Goal: Task Accomplishment & Management: Complete application form

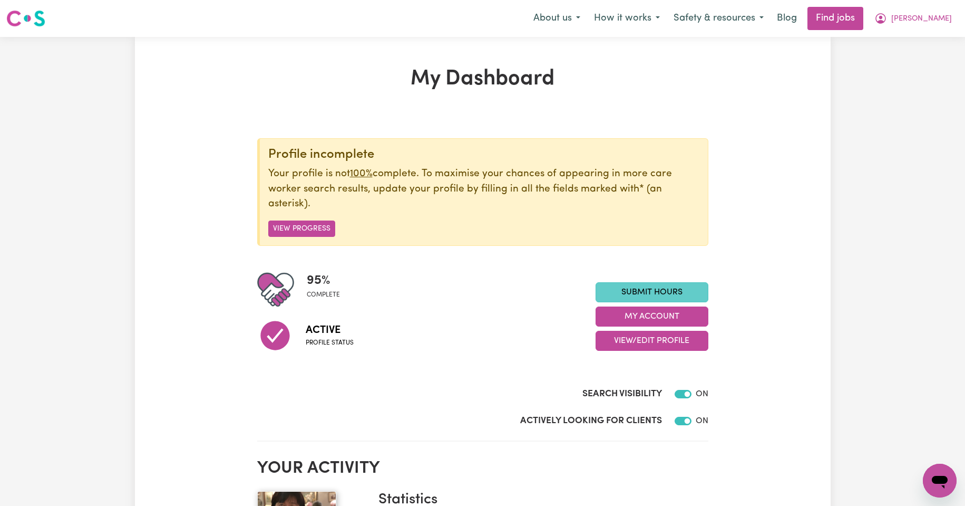
click at [649, 292] on link "Submit Hours" at bounding box center [652, 292] width 113 height 20
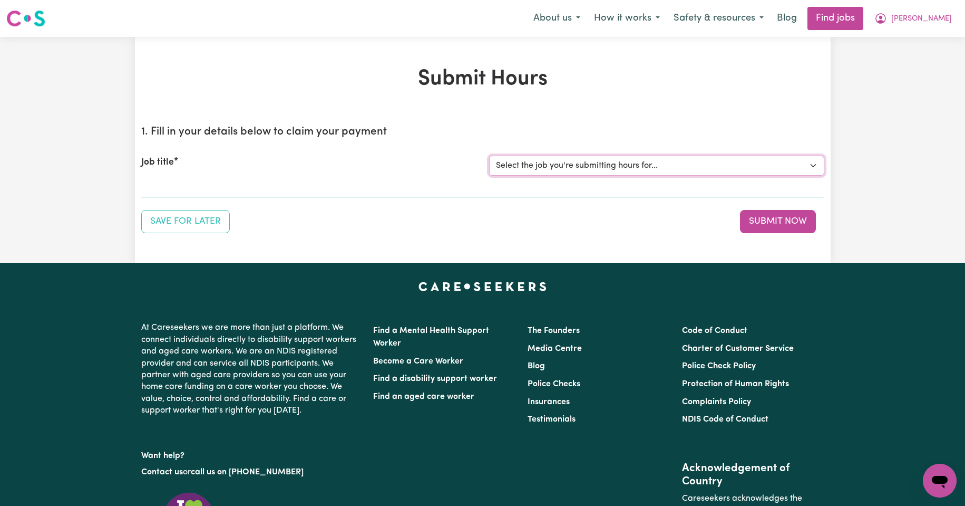
click at [812, 164] on select "Select the job you're submitting hours for... [Kishore Hands Of Care] Support W…" at bounding box center [656, 166] width 335 height 20
select select "13898"
click at [489, 156] on select "Select the job you're submitting hours for... [Kishore Hands Of Care] Support W…" at bounding box center [656, 166] width 335 height 20
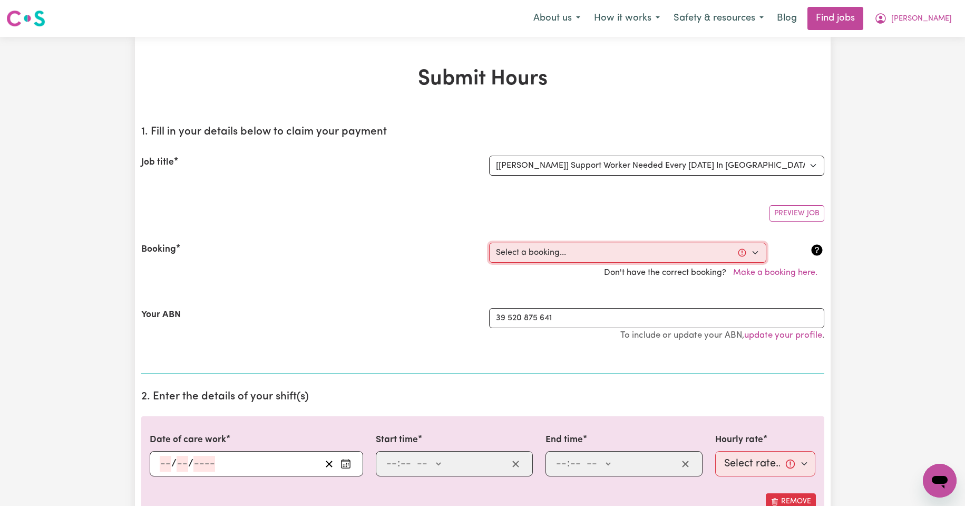
click at [756, 252] on select "Select a booking... [DATE] 11:30am to 02:00pm (RECURRING) [GEOGRAPHIC_DATA][DAT…" at bounding box center [627, 253] width 277 height 20
select select "348208"
click at [489, 243] on select "Select a booking... [DATE] 11:30am to 02:00pm (RECURRING) [GEOGRAPHIC_DATA][DAT…" at bounding box center [627, 253] width 277 height 20
type input "[DATE]"
type input "9"
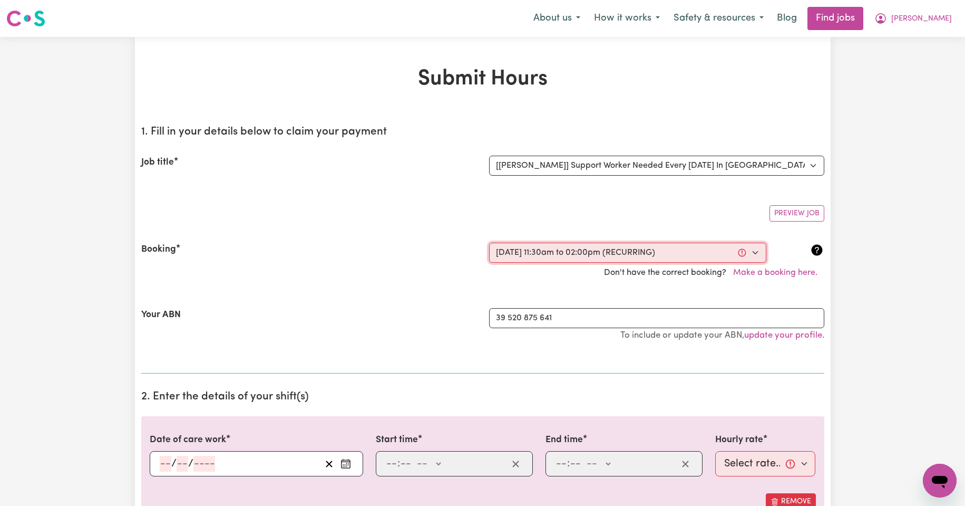
type input "9"
type input "2025"
type input "11:30"
type input "11"
type input "30"
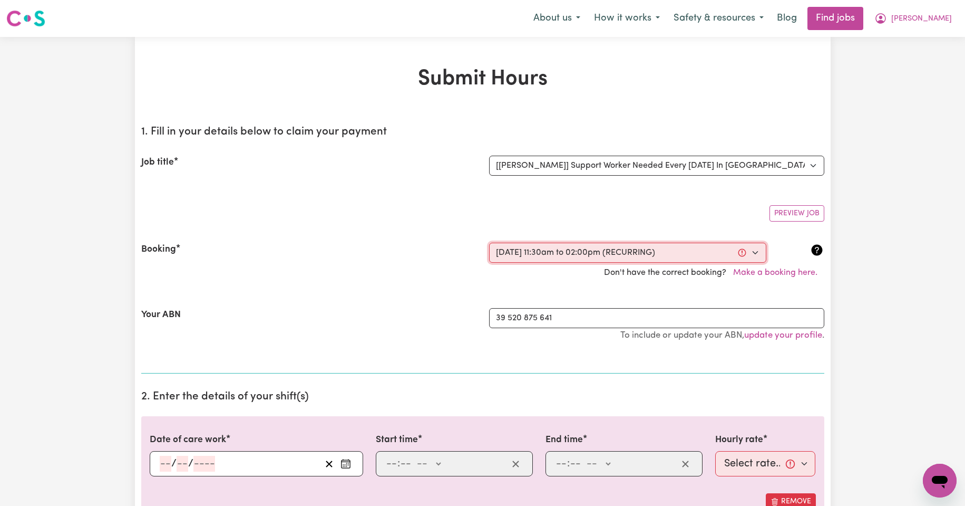
select select "am"
type input "14:00"
type input "2"
type input "0"
select select "pm"
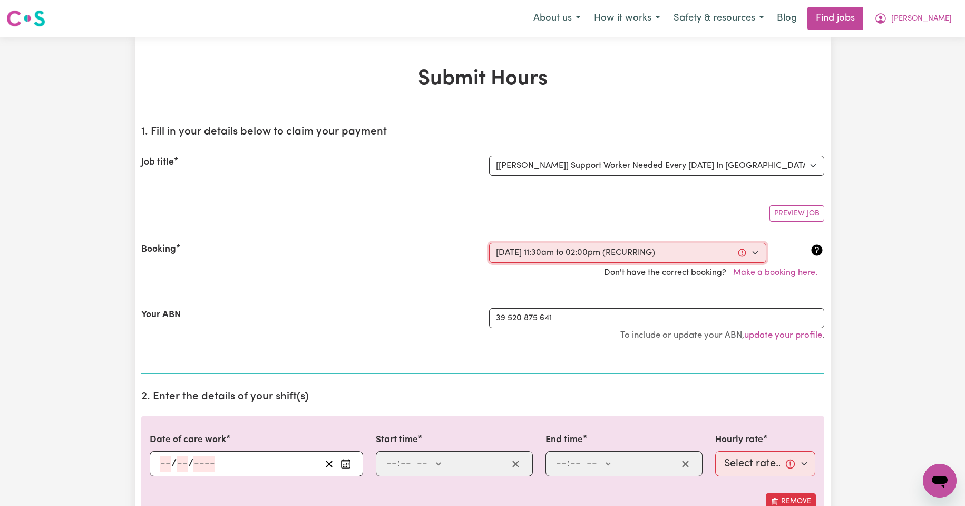
select select "44-Weekday"
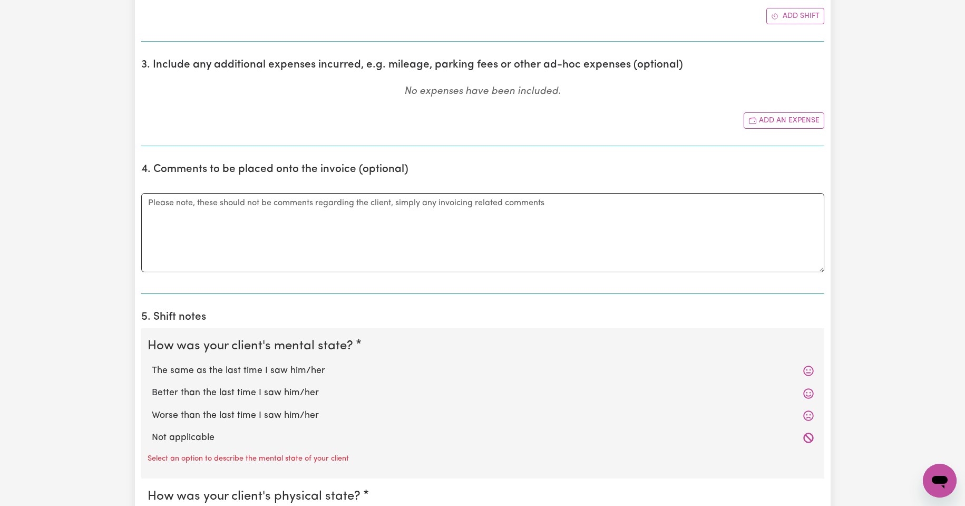
scroll to position [563, 0]
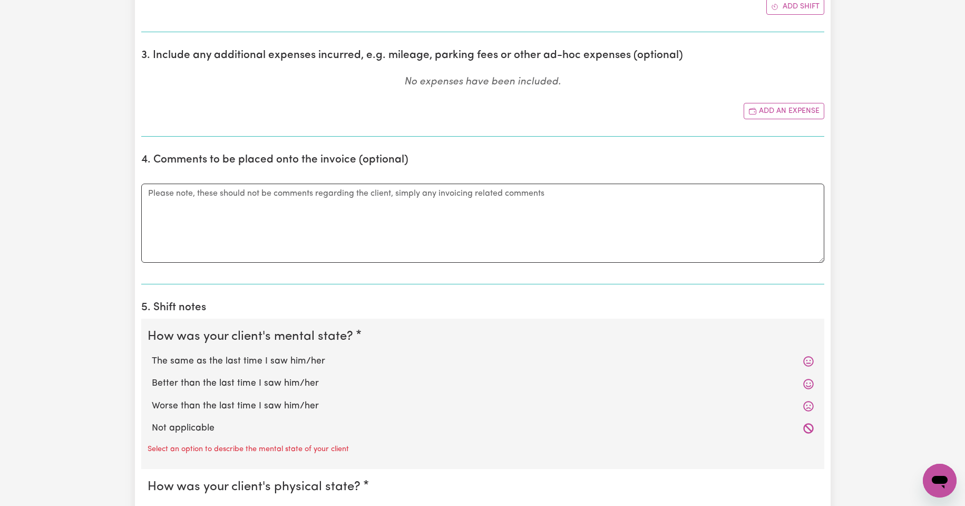
click at [240, 359] on label "The same as the last time I saw him/her" at bounding box center [483, 361] width 662 height 14
click at [152, 354] on input "The same as the last time I saw him/her" at bounding box center [151, 354] width 1 height 1
radio input "true"
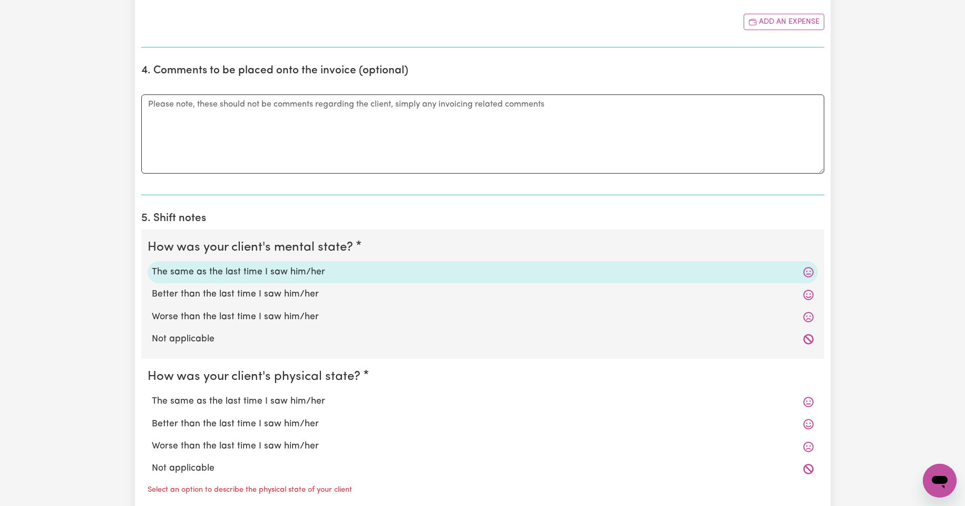
scroll to position [703, 0]
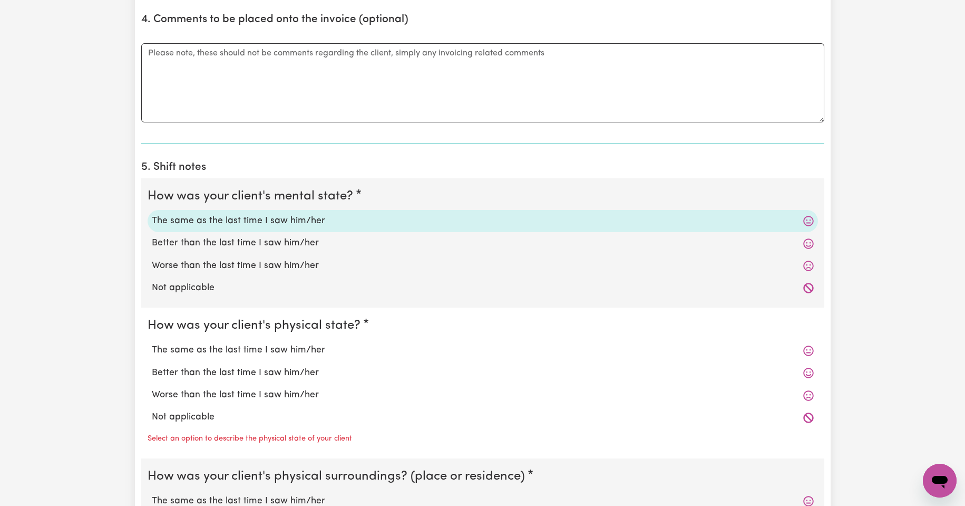
click at [253, 350] on label "The same as the last time I saw him/her" at bounding box center [483, 350] width 662 height 14
click at [152, 343] on input "The same as the last time I saw him/her" at bounding box center [151, 343] width 1 height 1
radio input "true"
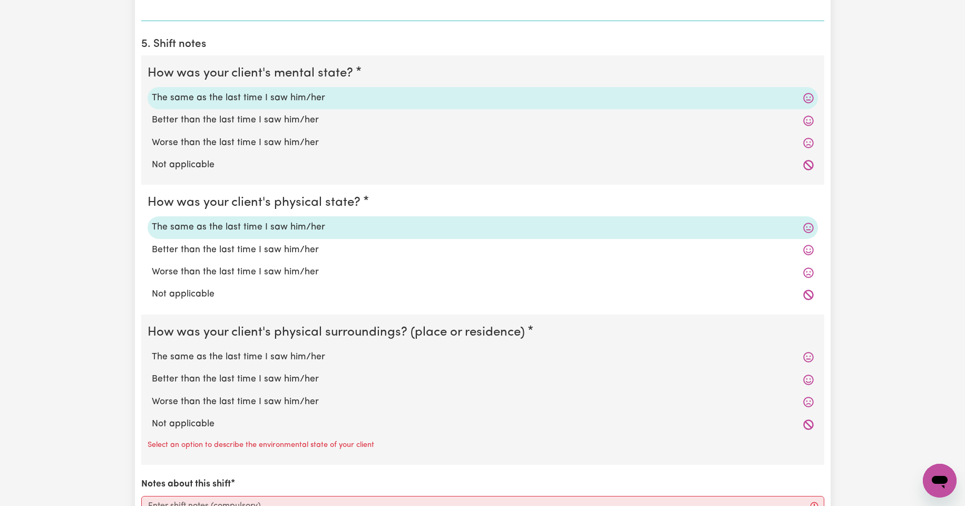
scroll to position [826, 0]
click at [259, 357] on label "The same as the last time I saw him/her" at bounding box center [483, 357] width 662 height 14
click at [152, 350] on input "The same as the last time I saw him/her" at bounding box center [151, 349] width 1 height 1
radio input "true"
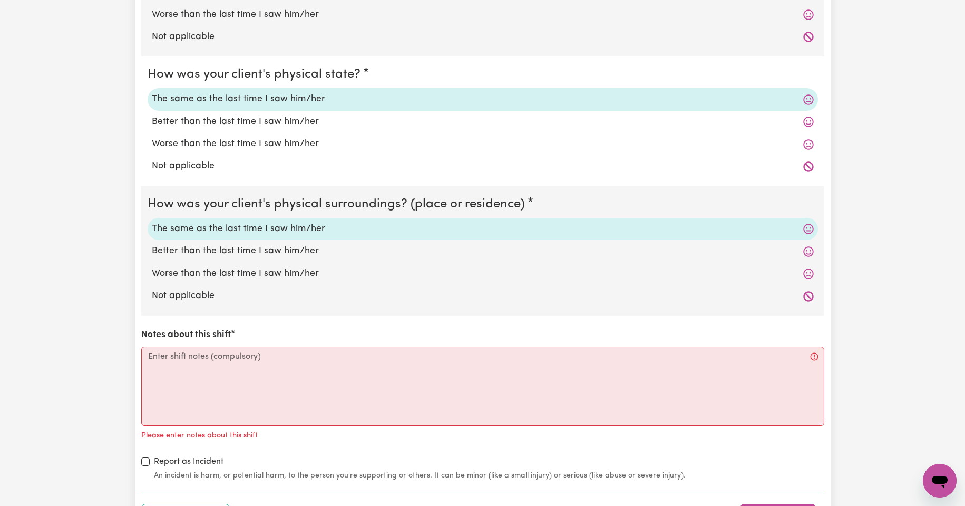
scroll to position [966, 0]
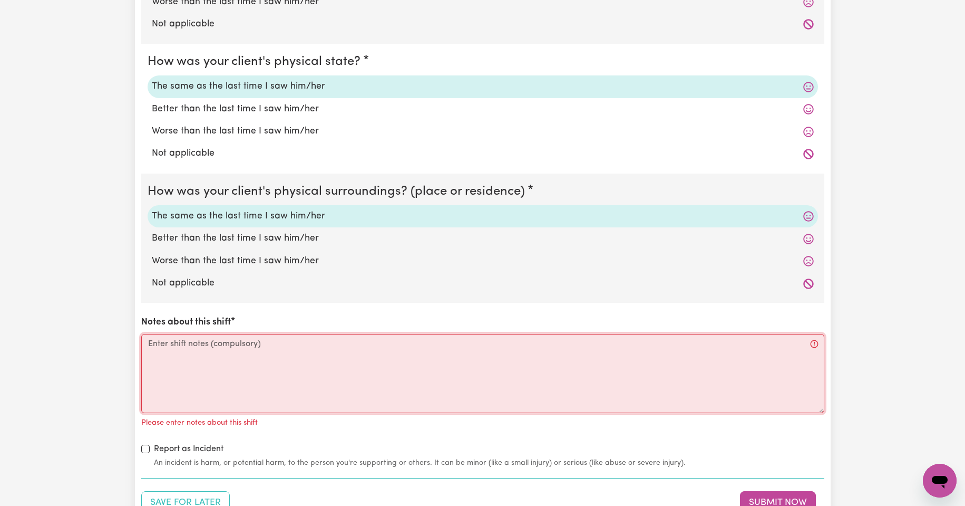
click at [168, 341] on textarea "Notes about this shift" at bounding box center [482, 373] width 683 height 79
type textarea "t"
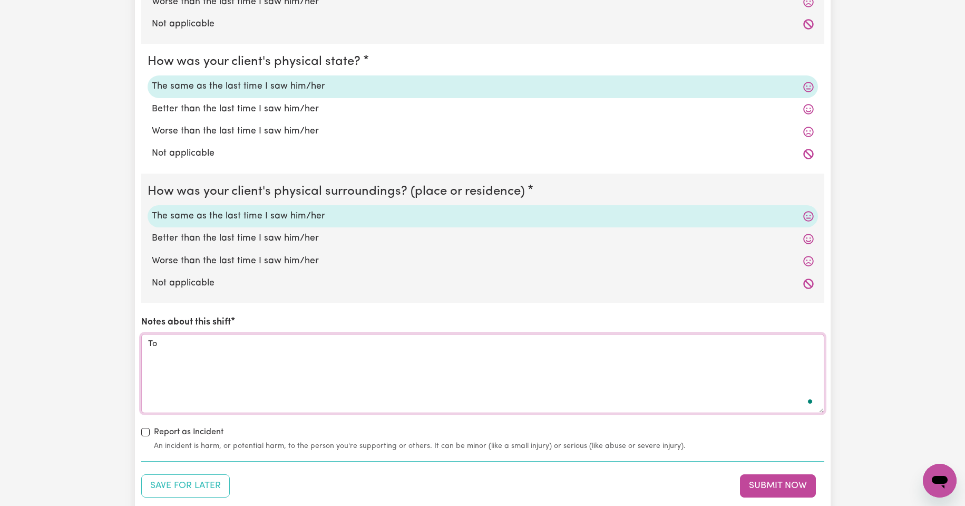
type textarea "T"
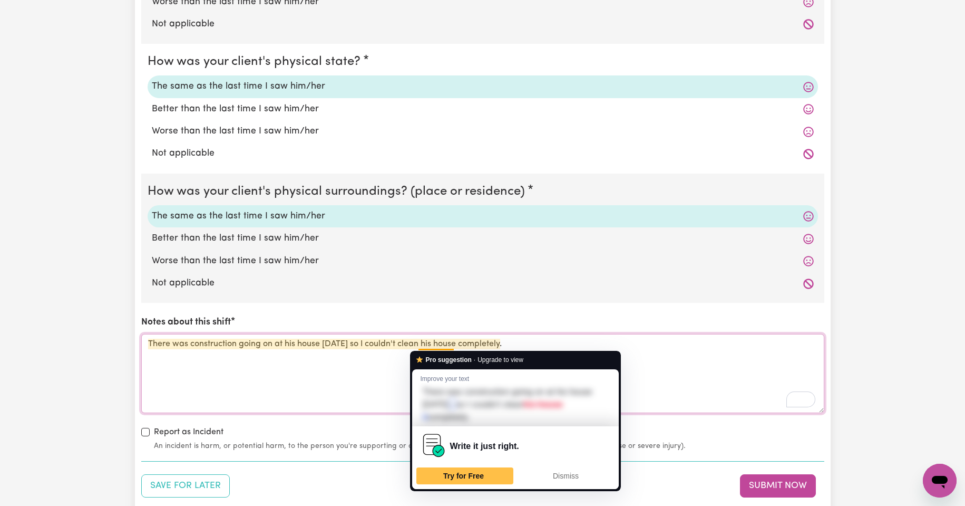
click at [453, 342] on textarea "There was construction going on at his house [DATE] so I couldn't clean his hou…" at bounding box center [482, 373] width 683 height 79
click at [539, 303] on div "How was your client's mental state? The same as the last time I saw him/her Bet…" at bounding box center [482, 183] width 683 height 537
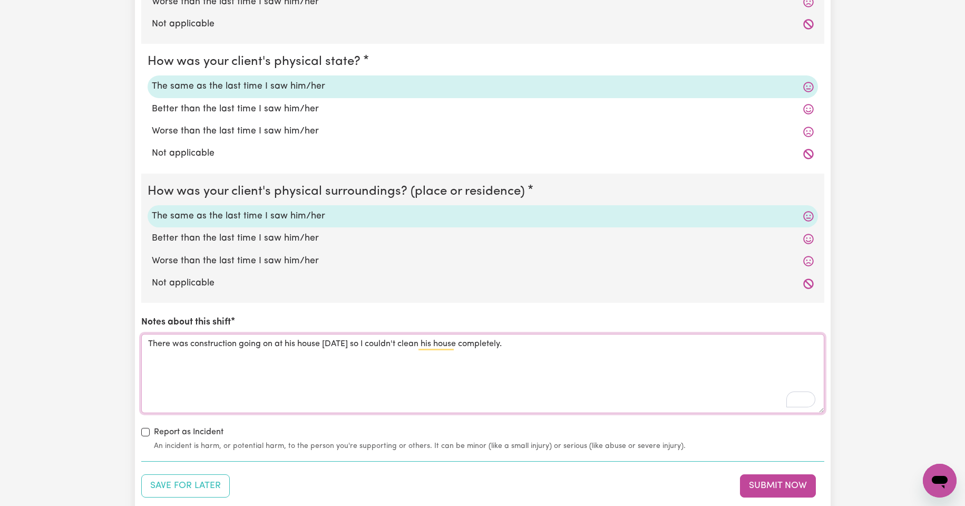
click at [682, 395] on textarea "There was construction going on at his house [DATE] so I couldn't clean his hou…" at bounding box center [482, 373] width 683 height 79
click at [455, 345] on textarea "There was construction going on at his house [DATE] so I couldn't clean his hou…" at bounding box center [482, 373] width 683 height 79
type textarea "There was construction going on at his house [DATE], so that I couldn't clean h…"
click at [780, 486] on button "Submit Now" at bounding box center [778, 485] width 76 height 23
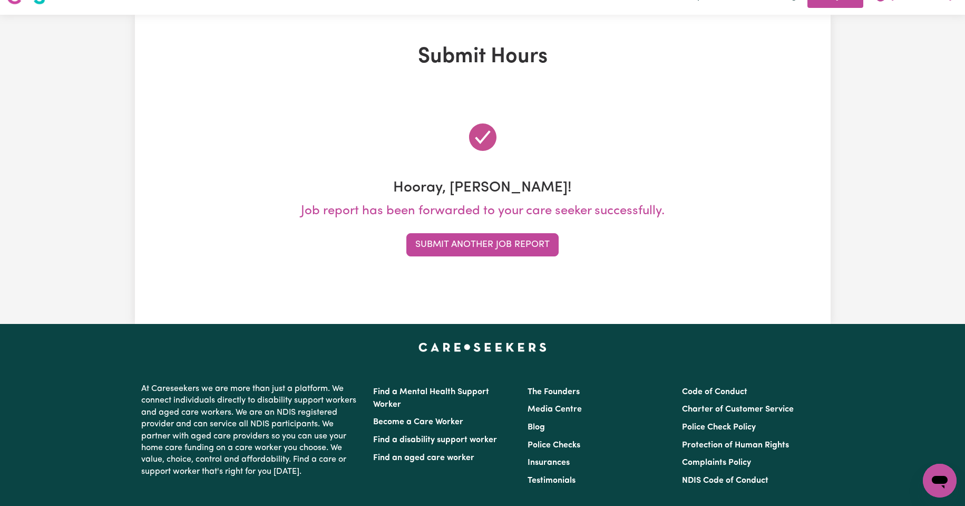
scroll to position [0, 0]
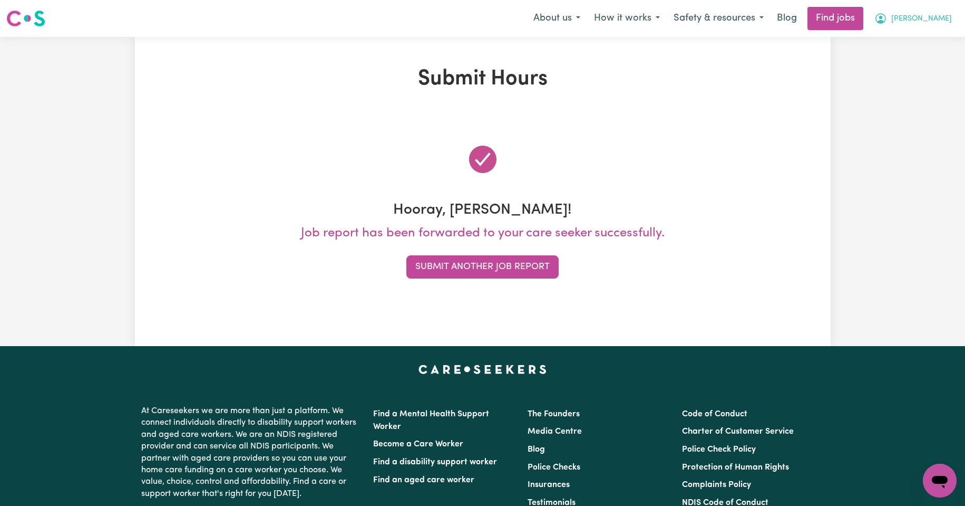
click at [939, 19] on span "[PERSON_NAME]" at bounding box center [921, 19] width 61 height 12
click at [909, 40] on link "My Account" at bounding box center [916, 41] width 83 height 20
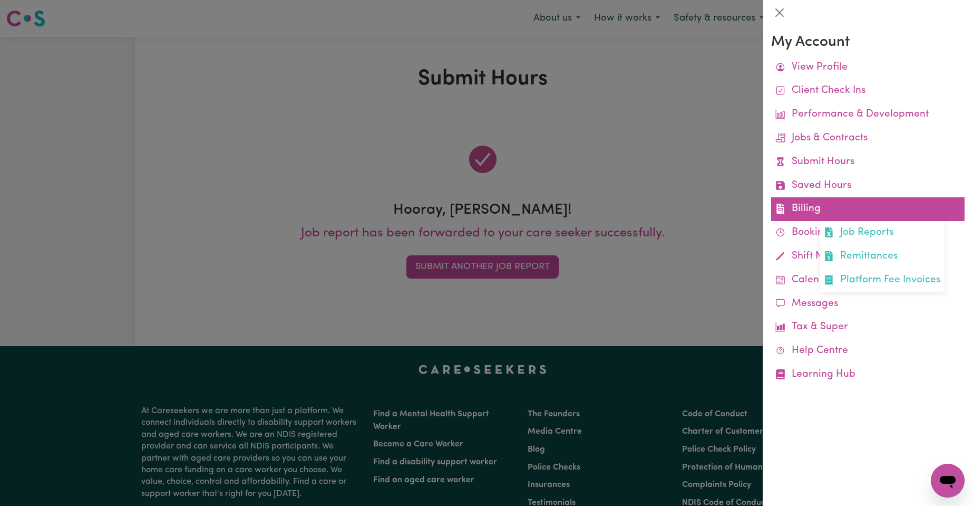
click at [806, 210] on link "Billing Job Reports Remittances Platform Fee Invoices" at bounding box center [867, 209] width 193 height 24
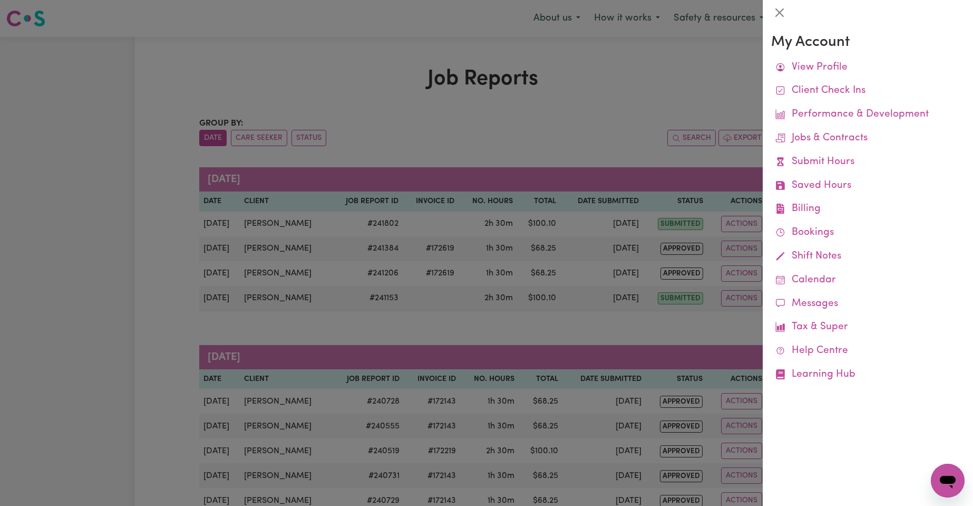
click at [626, 83] on div at bounding box center [486, 253] width 973 height 506
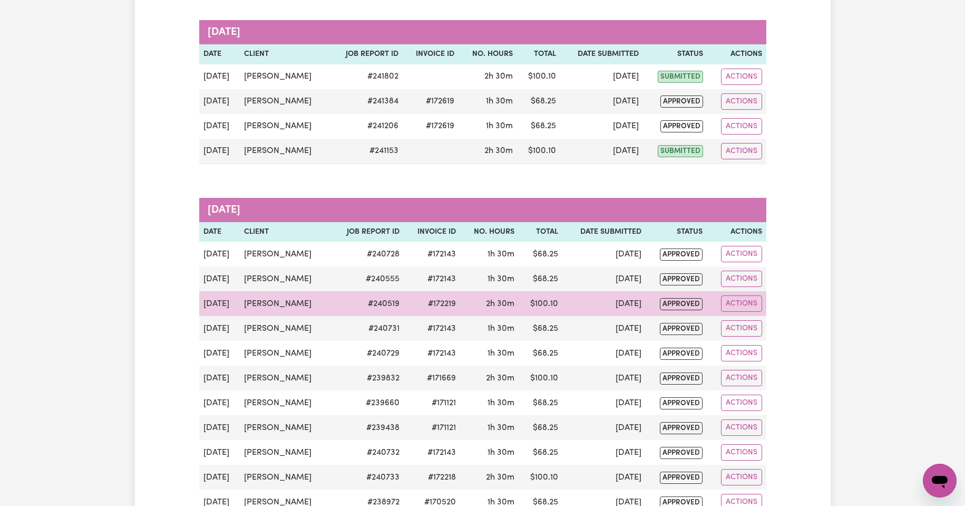
scroll to position [158, 0]
